Goal: Task Accomplishment & Management: Use online tool/utility

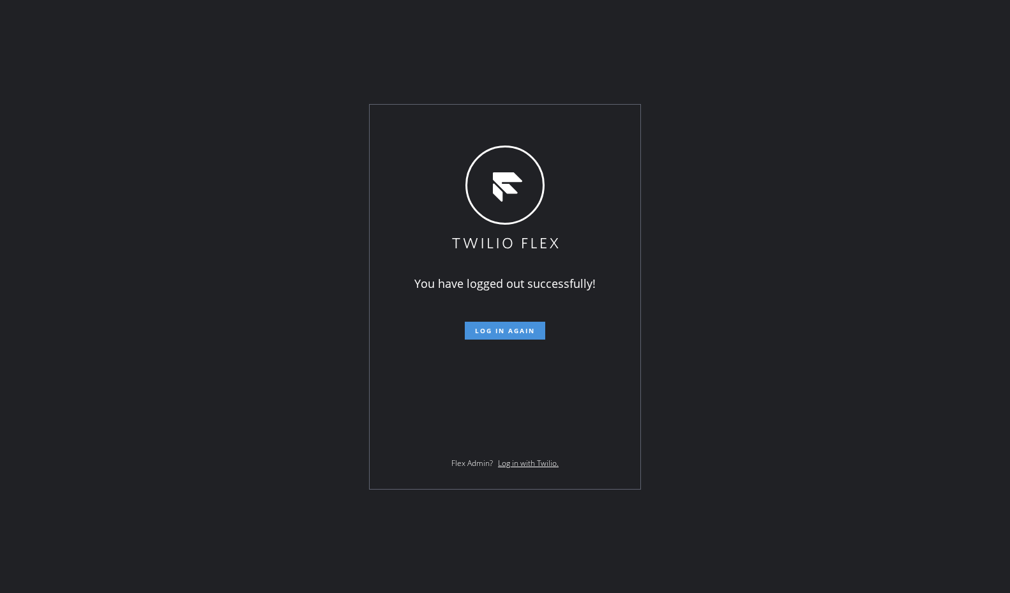
click at [520, 335] on button "Log in again" at bounding box center [505, 331] width 80 height 18
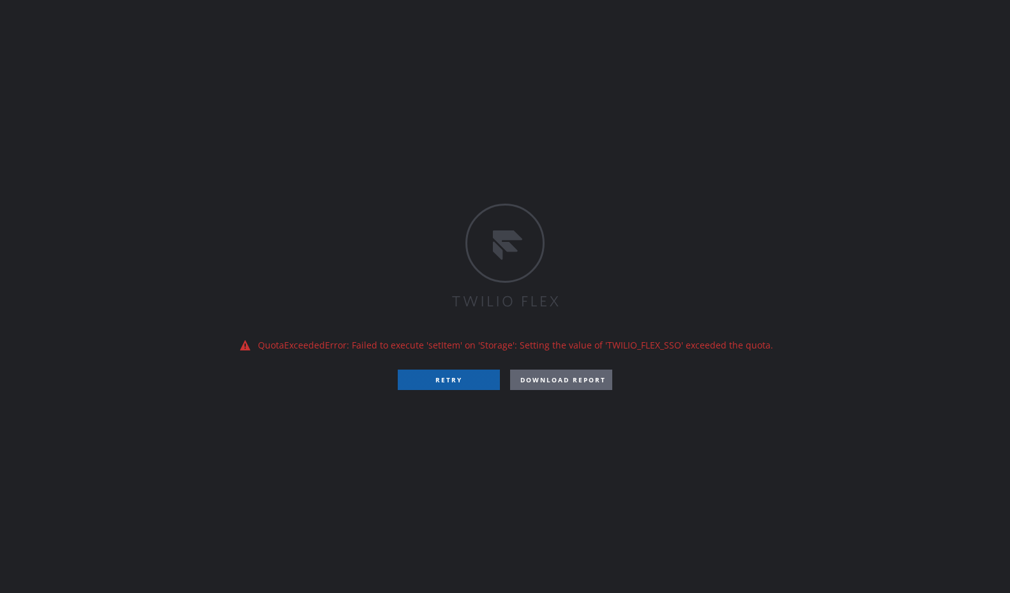
click at [466, 374] on button "RETRY" at bounding box center [449, 380] width 102 height 20
click at [451, 371] on button "RETRY" at bounding box center [449, 380] width 102 height 20
click at [592, 38] on div "QuotaExceededError: Failed to execute 'setItem' on 'Storage': Setting the value…" at bounding box center [505, 296] width 1010 height 593
click at [741, 33] on div "QuotaExceededError: Failed to execute 'setItem' on 'Storage': Setting the value…" at bounding box center [505, 296] width 1010 height 593
click at [435, 378] on button "RETRY" at bounding box center [449, 380] width 102 height 20
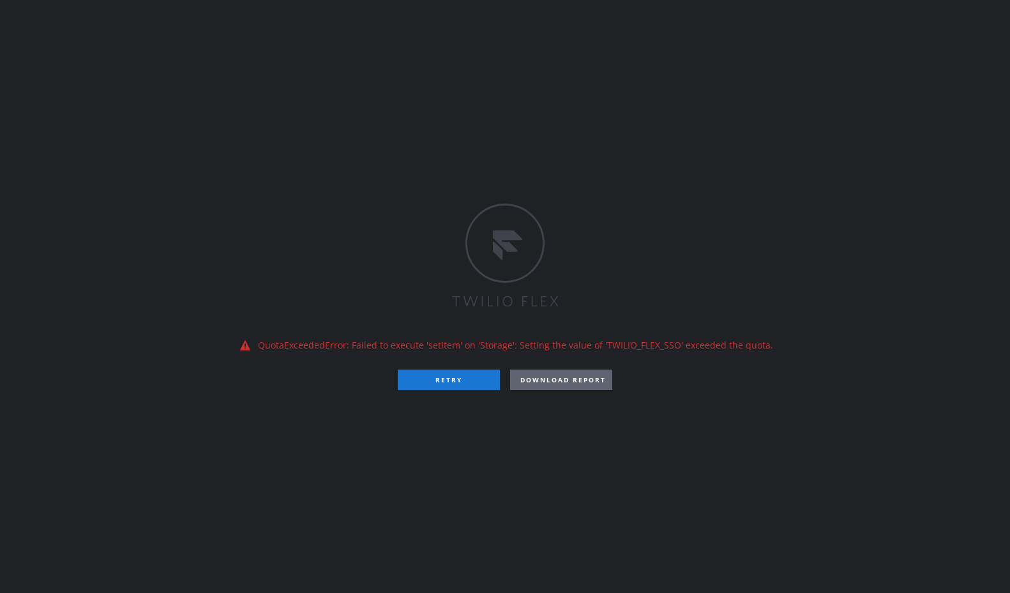
click at [960, 171] on div "QuotaExceededError: Failed to execute 'setItem' on 'Storage': Setting the value…" at bounding box center [505, 296] width 1010 height 593
click at [490, 32] on div "QuotaExceededError: Failed to execute 'setItem' on 'Storage': Setting the value…" at bounding box center [505, 296] width 1010 height 593
click at [451, 383] on button "RETRY" at bounding box center [449, 380] width 102 height 20
click at [414, 26] on div "QuotaExceededError: Failed to execute 'setItem' on 'Storage': Setting the value…" at bounding box center [505, 296] width 1010 height 593
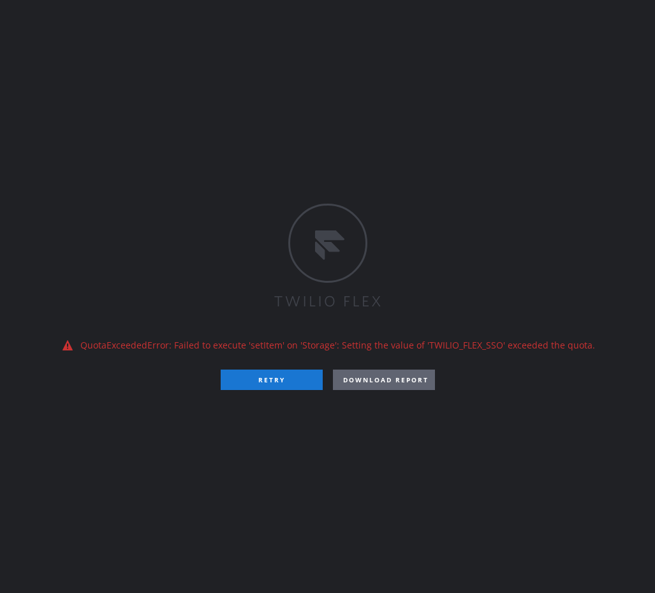
click at [447, 184] on div "QuotaExceededError: Failed to execute 'setItem' on 'Storage': Setting the value…" at bounding box center [327, 296] width 655 height 593
click at [544, 94] on div "QuotaExceededError: Failed to execute 'setItem' on 'Storage': Setting the value…" at bounding box center [327, 296] width 655 height 593
drag, startPoint x: 544, startPoint y: 94, endPoint x: 643, endPoint y: 64, distance: 103.2
click at [550, 94] on div "QuotaExceededError: Failed to execute 'setItem' on 'Storage': Setting the value…" at bounding box center [327, 296] width 655 height 593
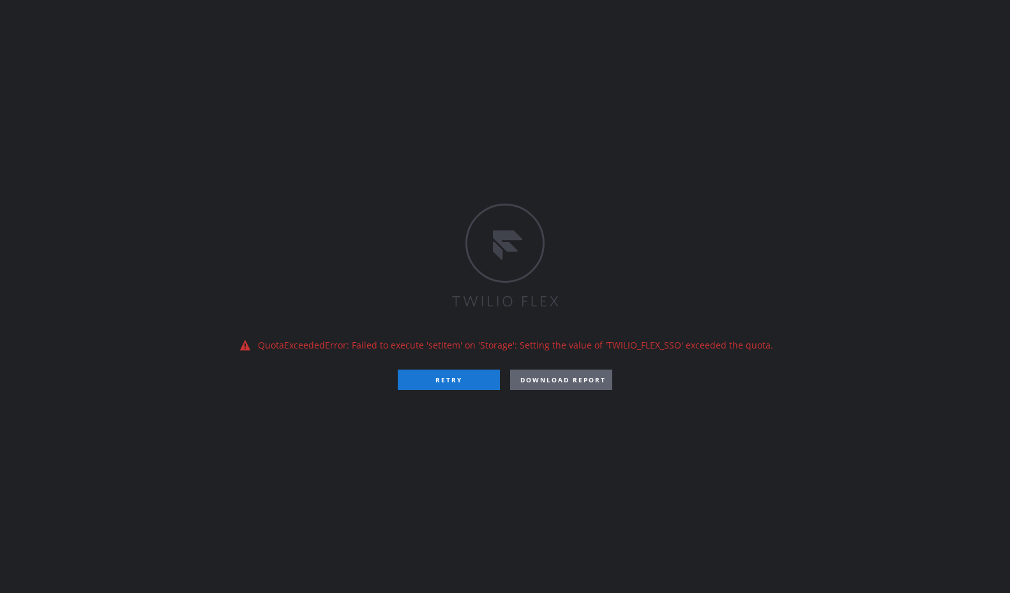
click at [588, 216] on div at bounding box center [504, 257] width 535 height 106
click at [789, 203] on div "QuotaExceededError: Failed to execute 'setItem' on 'Storage': Setting the value…" at bounding box center [505, 296] width 1010 height 593
click at [825, 38] on div "QuotaExceededError: Failed to execute 'setItem' on 'Storage': Setting the value…" at bounding box center [505, 296] width 1010 height 593
